Goal: Use online tool/utility: Utilize a website feature to perform a specific function

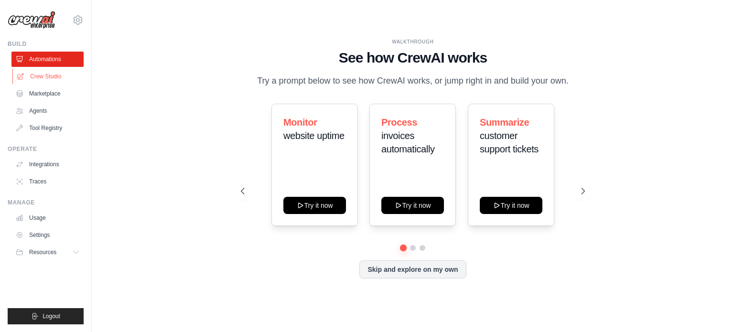
click at [51, 74] on link "Crew Studio" at bounding box center [48, 76] width 72 height 15
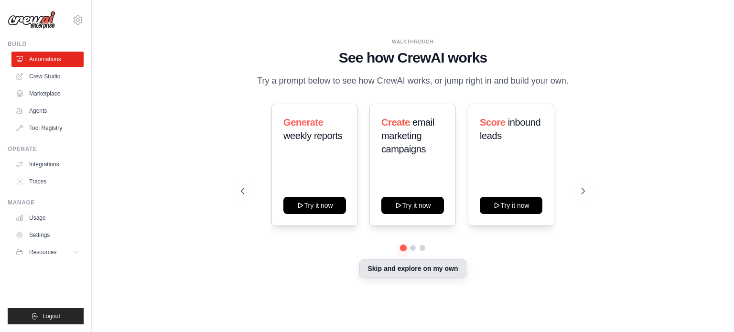
click at [447, 265] on button "Skip and explore on my own" at bounding box center [413, 269] width 107 height 18
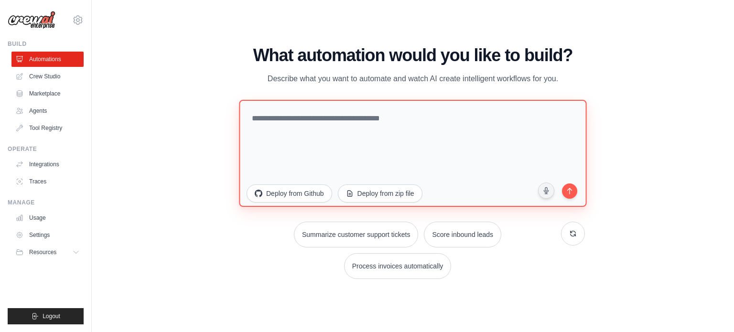
click at [318, 127] on textarea at bounding box center [413, 152] width 348 height 107
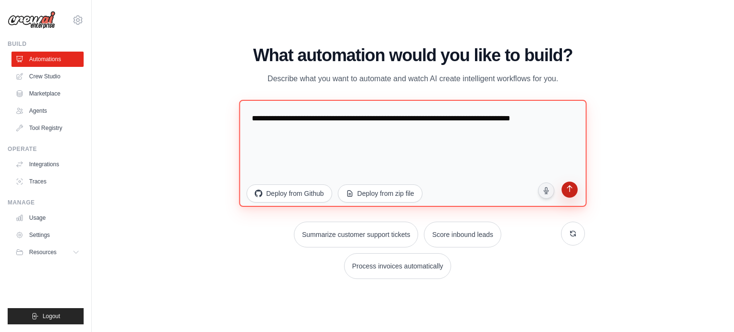
type textarea "**********"
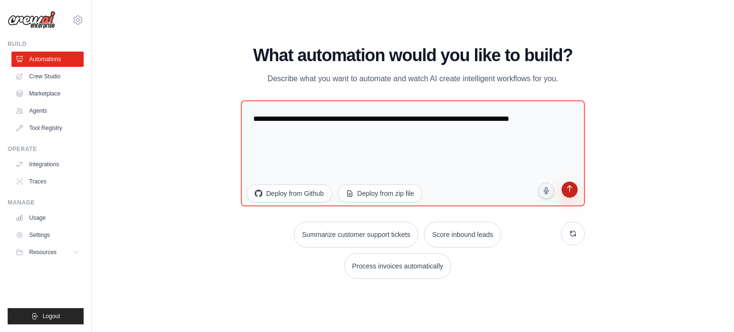
click at [562, 192] on button "submit" at bounding box center [570, 191] width 18 height 18
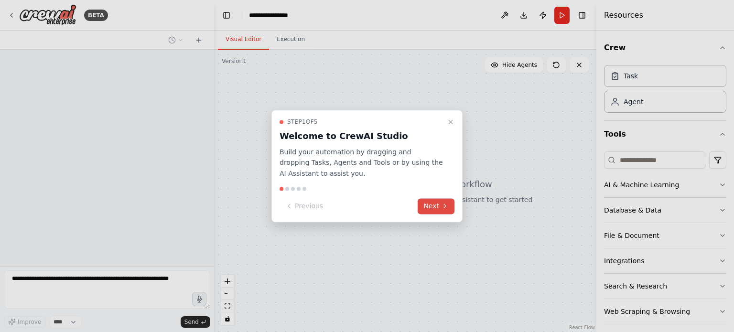
click at [440, 207] on button "Next" at bounding box center [436, 206] width 37 height 16
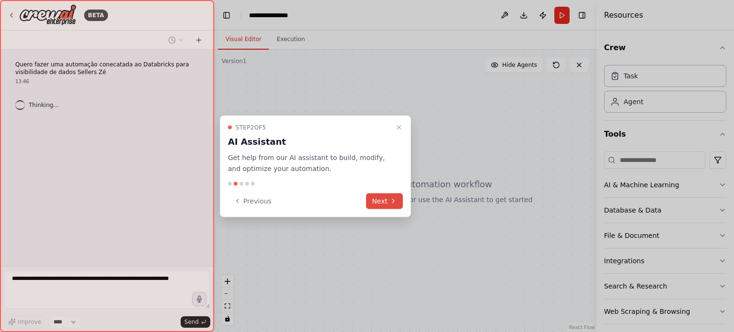
click at [388, 204] on button "Next" at bounding box center [384, 201] width 37 height 16
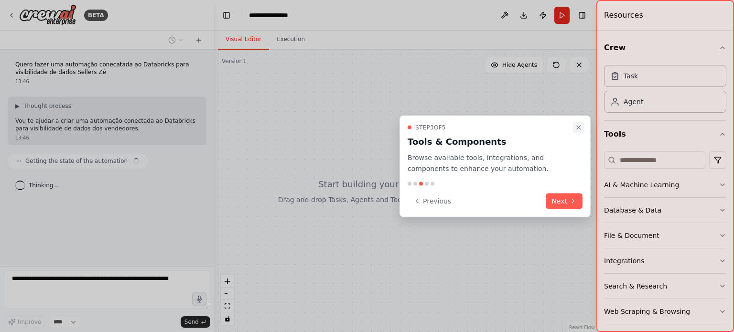
click at [580, 126] on icon "Close walkthrough" at bounding box center [579, 128] width 8 height 8
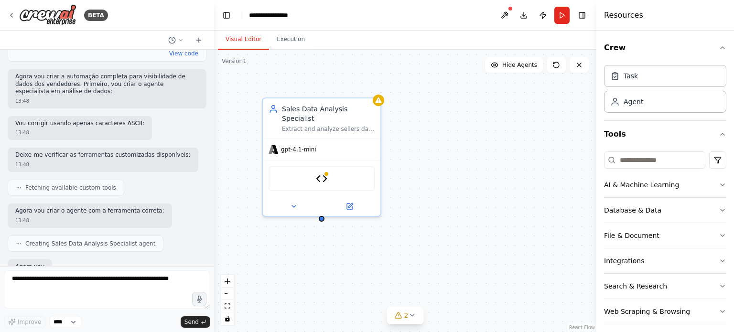
scroll to position [736, 0]
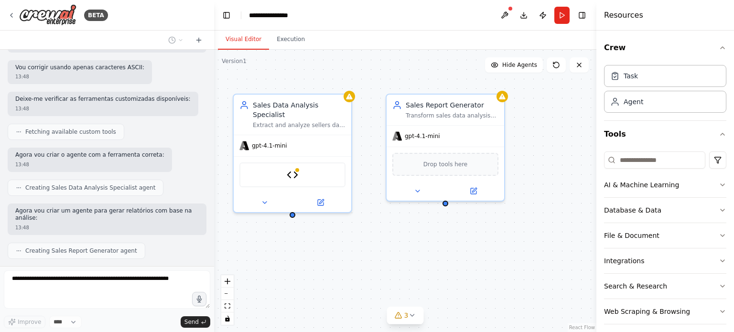
drag, startPoint x: 530, startPoint y: 249, endPoint x: 501, endPoint y: 245, distance: 29.4
click at [501, 245] on div "Sales Data Analysis Specialist Extract and analyze sellers data from Databricks…" at bounding box center [405, 191] width 382 height 283
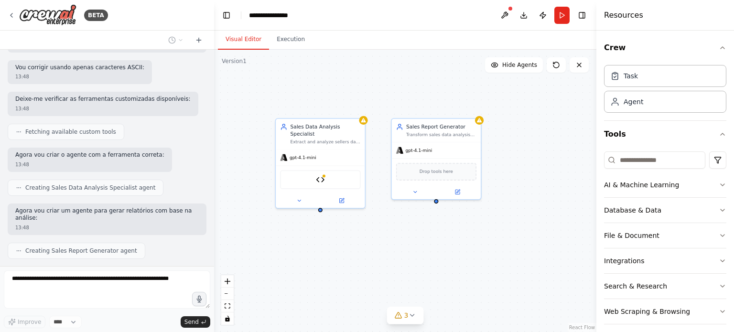
drag, startPoint x: 518, startPoint y: 252, endPoint x: 494, endPoint y: 240, distance: 26.7
click at [494, 240] on div "Sales Data Analysis Specialist Extract and analyze sellers data from Databricks…" at bounding box center [405, 191] width 382 height 283
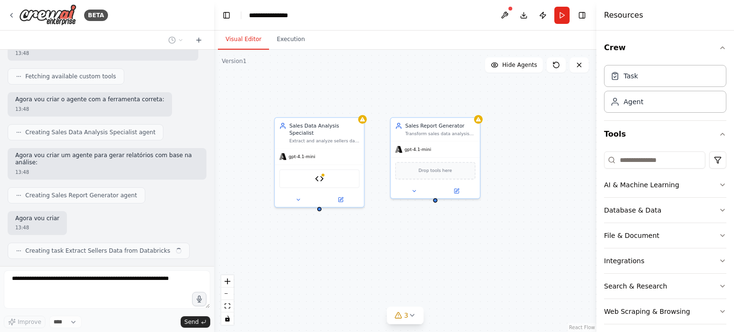
scroll to position [792, 0]
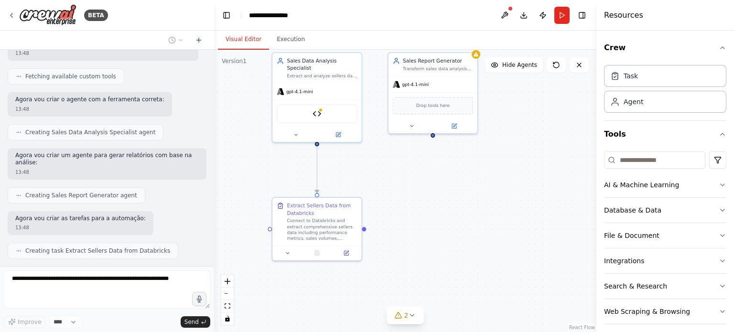
drag, startPoint x: 460, startPoint y: 260, endPoint x: 458, endPoint y: 195, distance: 65.1
click at [458, 195] on div ".deletable-edge-delete-btn { width: 20px; height: 20px; border: 0px solid #ffff…" at bounding box center [405, 191] width 382 height 283
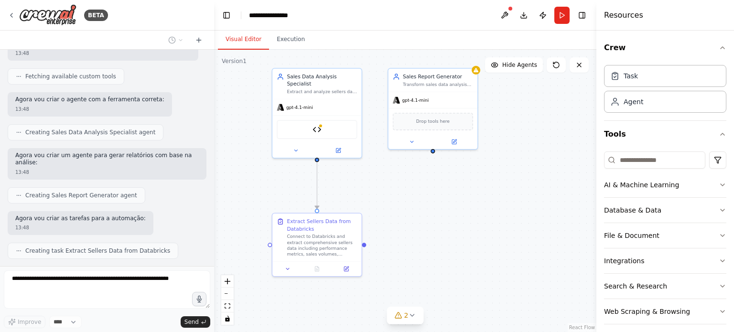
drag, startPoint x: 458, startPoint y: 208, endPoint x: 455, endPoint y: 224, distance: 16.1
click at [455, 224] on div ".deletable-edge-delete-btn { width: 20px; height: 20px; border: 0px solid #ffff…" at bounding box center [405, 191] width 382 height 283
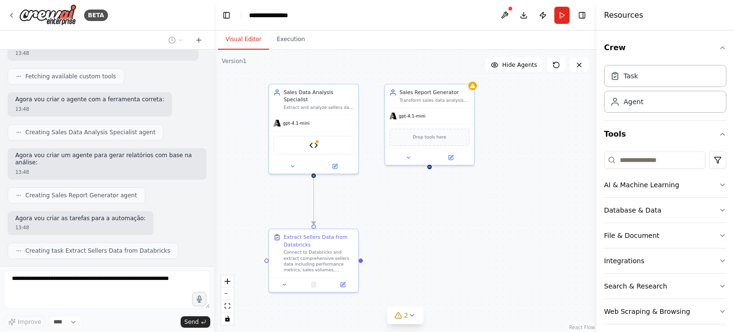
scroll to position [815, 0]
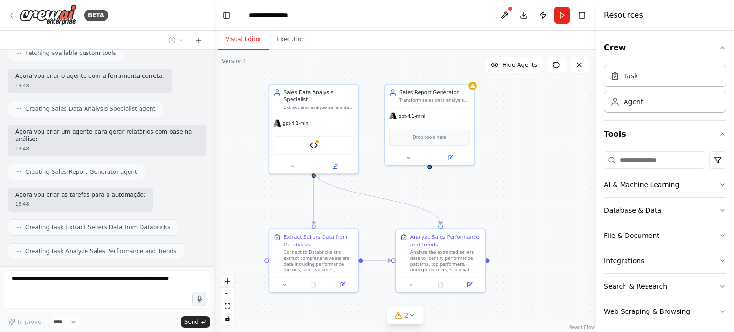
click at [516, 194] on div ".deletable-edge-delete-btn { width: 20px; height: 20px; border: 0px solid #ffff…" at bounding box center [405, 191] width 382 height 283
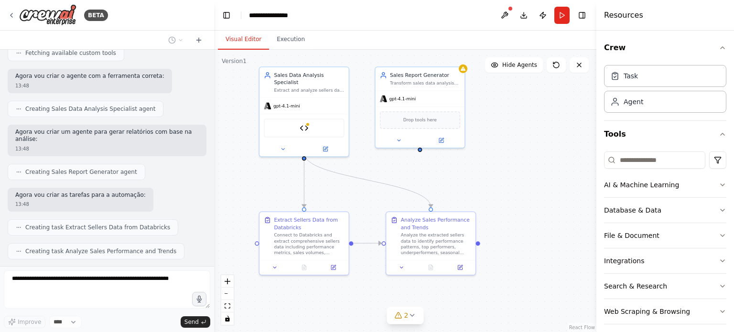
drag, startPoint x: 532, startPoint y: 216, endPoint x: 522, endPoint y: 198, distance: 19.7
click at [522, 198] on div ".deletable-edge-delete-btn { width: 20px; height: 20px; border: 0px solid #ffff…" at bounding box center [405, 191] width 382 height 283
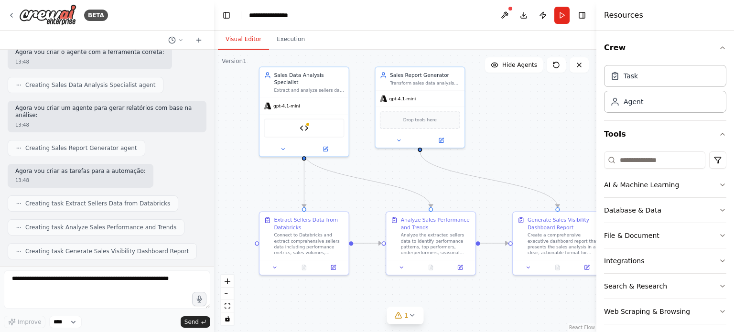
scroll to position [894, 0]
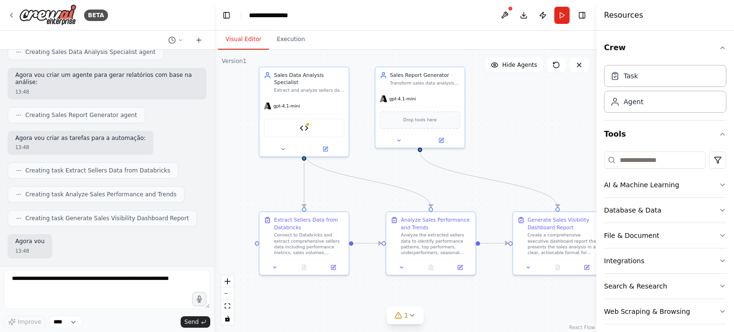
drag, startPoint x: 553, startPoint y: 151, endPoint x: 541, endPoint y: 146, distance: 12.7
click at [541, 146] on div ".deletable-edge-delete-btn { width: 20px; height: 20px; border: 0px solid #ffff…" at bounding box center [405, 191] width 382 height 283
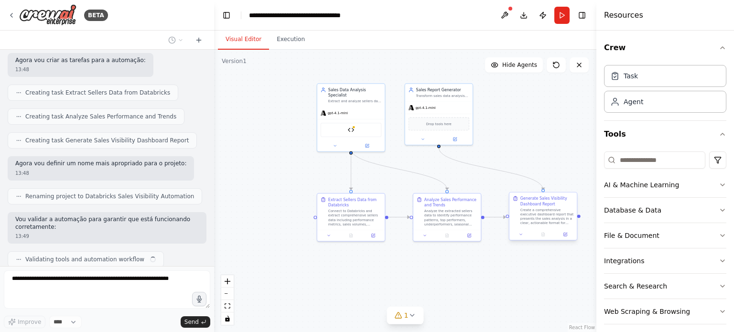
scroll to position [958, 0]
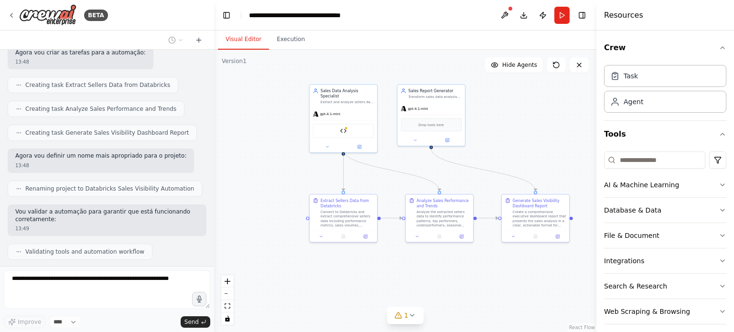
drag, startPoint x: 513, startPoint y: 125, endPoint x: 425, endPoint y: 124, distance: 88.9
click at [425, 124] on div ".deletable-edge-delete-btn { width: 20px; height: 20px; border: 0px solid #ffff…" at bounding box center [405, 191] width 382 height 283
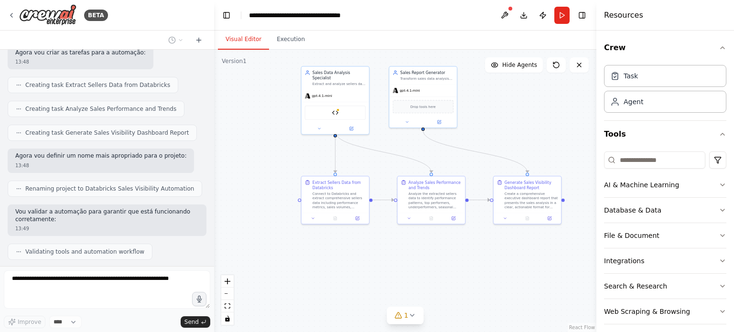
drag, startPoint x: 455, startPoint y: 147, endPoint x: 529, endPoint y: 130, distance: 76.1
click at [529, 130] on div ".deletable-edge-delete-btn { width: 20px; height: 20px; border: 0px solid #ffff…" at bounding box center [405, 191] width 382 height 283
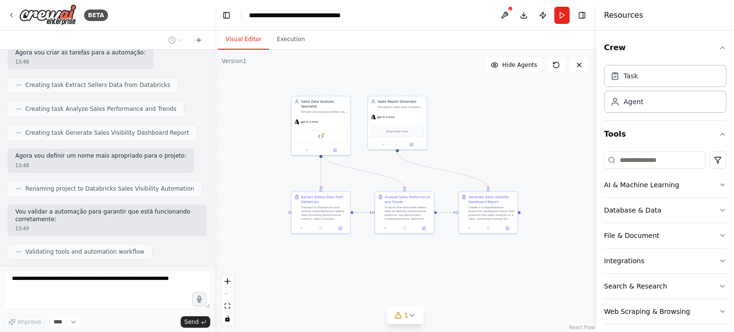
drag, startPoint x: 529, startPoint y: 131, endPoint x: 490, endPoint y: 153, distance: 44.9
click at [490, 153] on div ".deletable-edge-delete-btn { width: 20px; height: 20px; border: 0px solid #ffff…" at bounding box center [405, 191] width 382 height 283
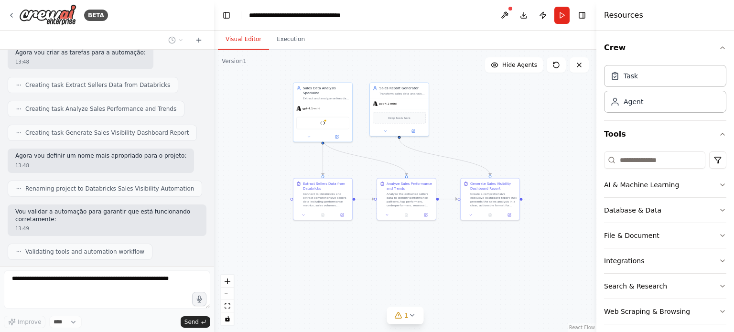
drag, startPoint x: 483, startPoint y: 177, endPoint x: 486, endPoint y: 163, distance: 14.6
click at [486, 163] on div ".deletable-edge-delete-btn { width: 20px; height: 20px; border: 0px solid #ffff…" at bounding box center [405, 191] width 382 height 283
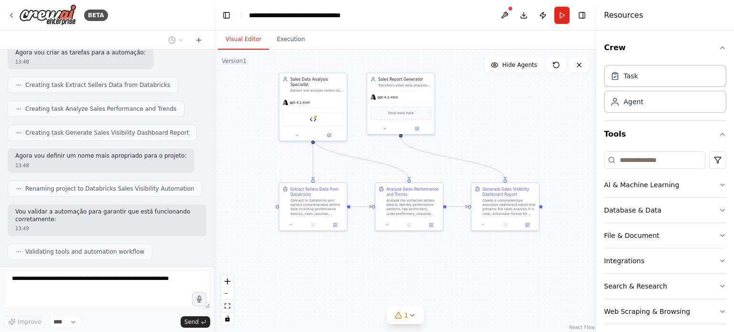
click at [417, 261] on div ".deletable-edge-delete-btn { width: 20px; height: 20px; border: 0px solid #ffff…" at bounding box center [405, 191] width 382 height 283
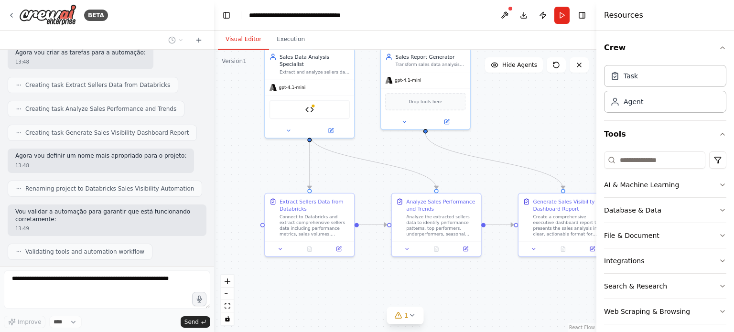
drag, startPoint x: 467, startPoint y: 160, endPoint x: 524, endPoint y: 141, distance: 60.9
click at [523, 144] on div ".deletable-edge-delete-btn { width: 20px; height: 20px; border: 0px solid #ffff…" at bounding box center [405, 191] width 382 height 283
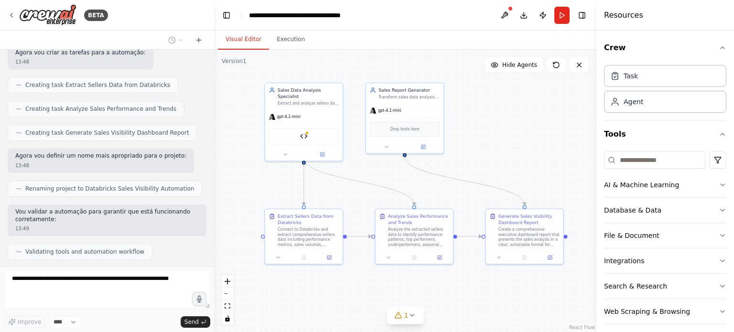
drag, startPoint x: 526, startPoint y: 139, endPoint x: 492, endPoint y: 162, distance: 41.2
click at [492, 162] on div ".deletable-edge-delete-btn { width: 20px; height: 20px; border: 0px solid #ffff…" at bounding box center [405, 191] width 382 height 283
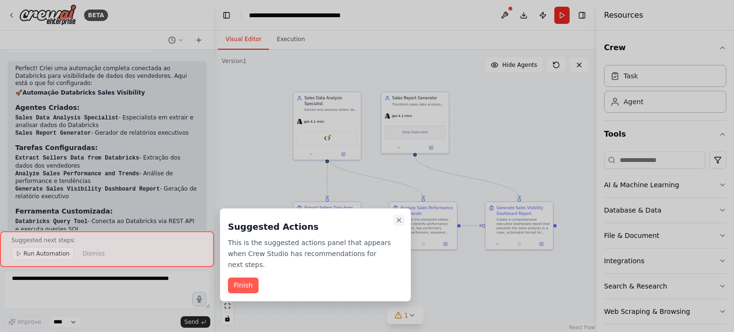
click at [398, 220] on icon "Close walkthrough" at bounding box center [399, 221] width 8 height 8
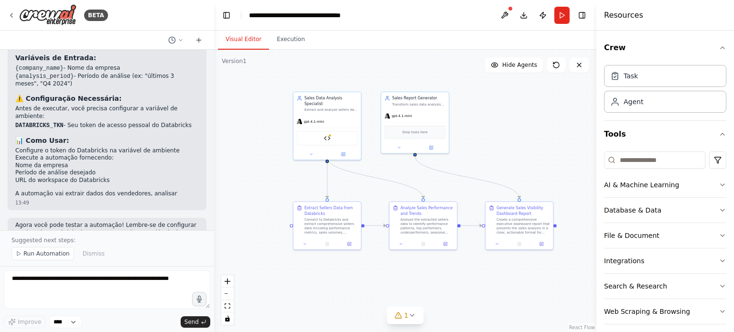
scroll to position [1357, 0]
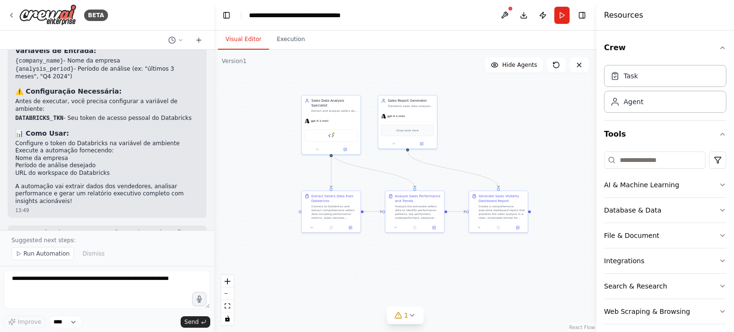
drag, startPoint x: 534, startPoint y: 159, endPoint x: 512, endPoint y: 153, distance: 22.7
click at [512, 153] on div ".deletable-edge-delete-btn { width: 20px; height: 20px; border: 0px solid #ffff…" at bounding box center [405, 191] width 382 height 283
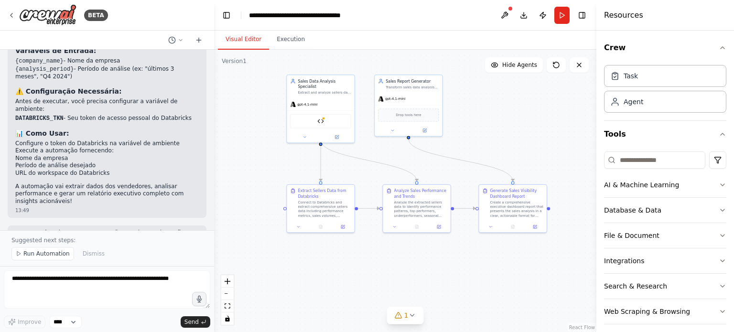
click at [538, 118] on div ".deletable-edge-delete-btn { width: 20px; height: 20px; border: 0px solid #ffff…" at bounding box center [405, 191] width 382 height 283
click at [390, 271] on div ".deletable-edge-delete-btn { width: 20px; height: 20px; border: 0px solid #ffff…" at bounding box center [405, 191] width 382 height 283
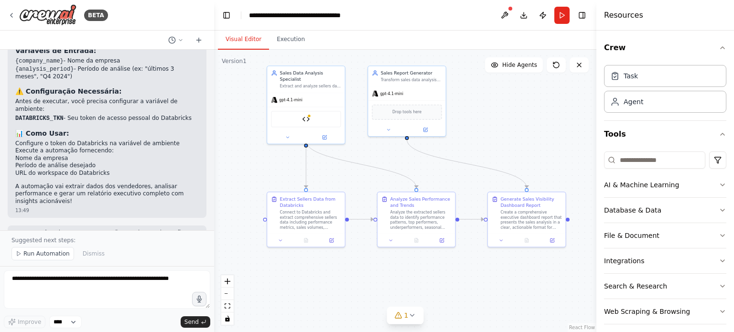
drag, startPoint x: 474, startPoint y: 250, endPoint x: 470, endPoint y: 257, distance: 8.1
click at [470, 257] on div ".deletable-edge-delete-btn { width: 20px; height: 20px; border: 0px solid #ffff…" at bounding box center [405, 191] width 382 height 283
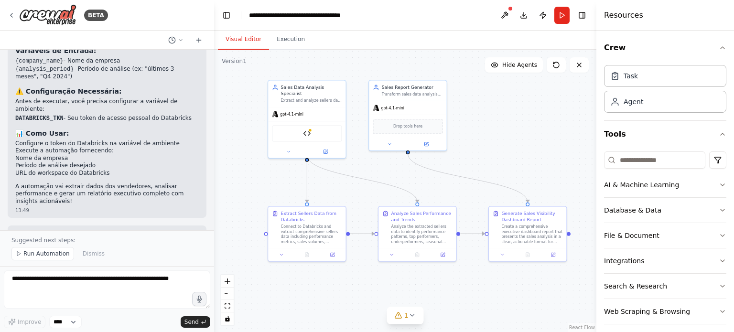
drag, startPoint x: 483, startPoint y: 141, endPoint x: 484, endPoint y: 155, distance: 14.4
click at [484, 155] on div ".deletable-edge-delete-btn { width: 20px; height: 20px; border: 0px solid #ffff…" at bounding box center [405, 191] width 382 height 283
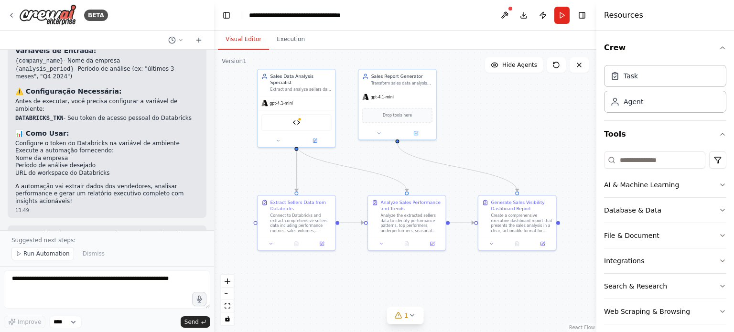
drag, startPoint x: 487, startPoint y: 171, endPoint x: 476, endPoint y: 160, distance: 15.2
click at [476, 160] on div ".deletable-edge-delete-btn { width: 20px; height: 20px; border: 0px solid #ffff…" at bounding box center [405, 191] width 382 height 283
click at [528, 117] on div ".deletable-edge-delete-btn { width: 20px; height: 20px; border: 0px solid #ffff…" at bounding box center [405, 191] width 382 height 283
click at [65, 256] on span "Run Automation" at bounding box center [46, 254] width 46 height 8
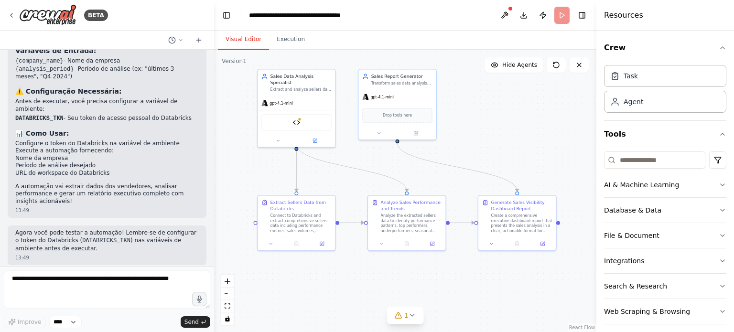
scroll to position [1321, 0]
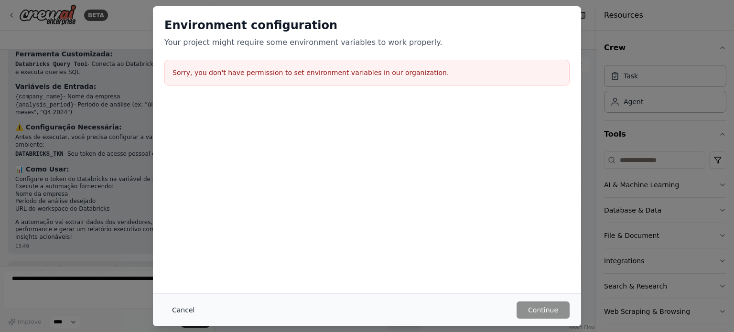
click at [185, 308] on button "Cancel" at bounding box center [183, 310] width 38 height 17
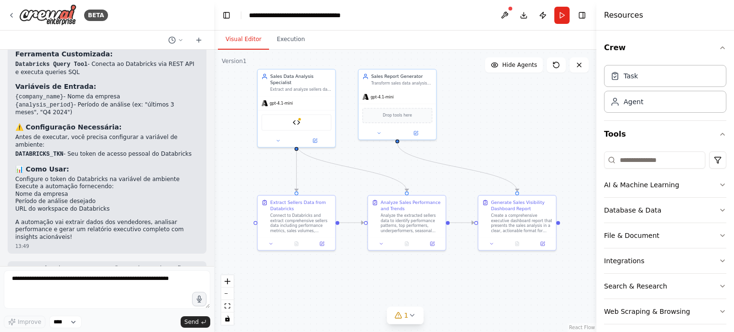
click at [508, 110] on div ".deletable-edge-delete-btn { width: 20px; height: 20px; border: 0px solid #ffff…" at bounding box center [405, 191] width 382 height 283
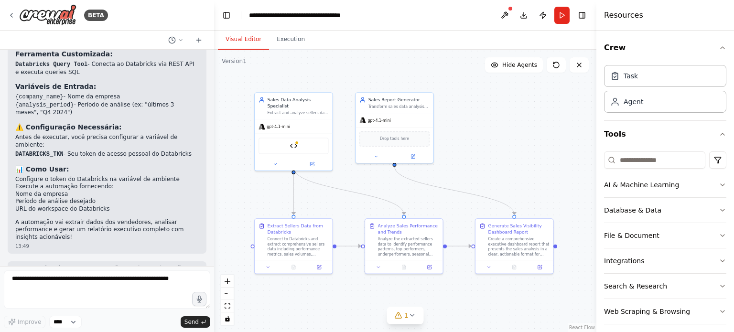
drag, startPoint x: 508, startPoint y: 110, endPoint x: 505, endPoint y: 134, distance: 23.6
click at [505, 134] on div ".deletable-edge-delete-btn { width: 20px; height: 20px; border: 0px solid #ffff…" at bounding box center [405, 191] width 382 height 283
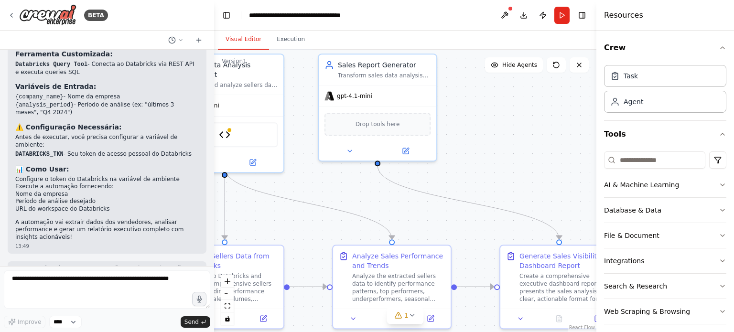
drag, startPoint x: 484, startPoint y: 174, endPoint x: 525, endPoint y: 156, distance: 44.9
click at [525, 156] on div ".deletable-edge-delete-btn { width: 20px; height: 20px; border: 0px solid #ffff…" at bounding box center [405, 191] width 382 height 283
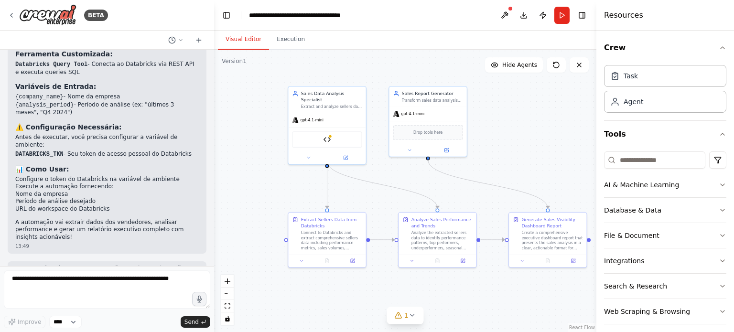
drag, startPoint x: 521, startPoint y: 147, endPoint x: 495, endPoint y: 155, distance: 27.1
click at [495, 155] on div ".deletable-edge-delete-btn { width: 20px; height: 20px; border: 0px solid #ffff…" at bounding box center [405, 191] width 382 height 283
